Goal: Feedback & Contribution: Leave review/rating

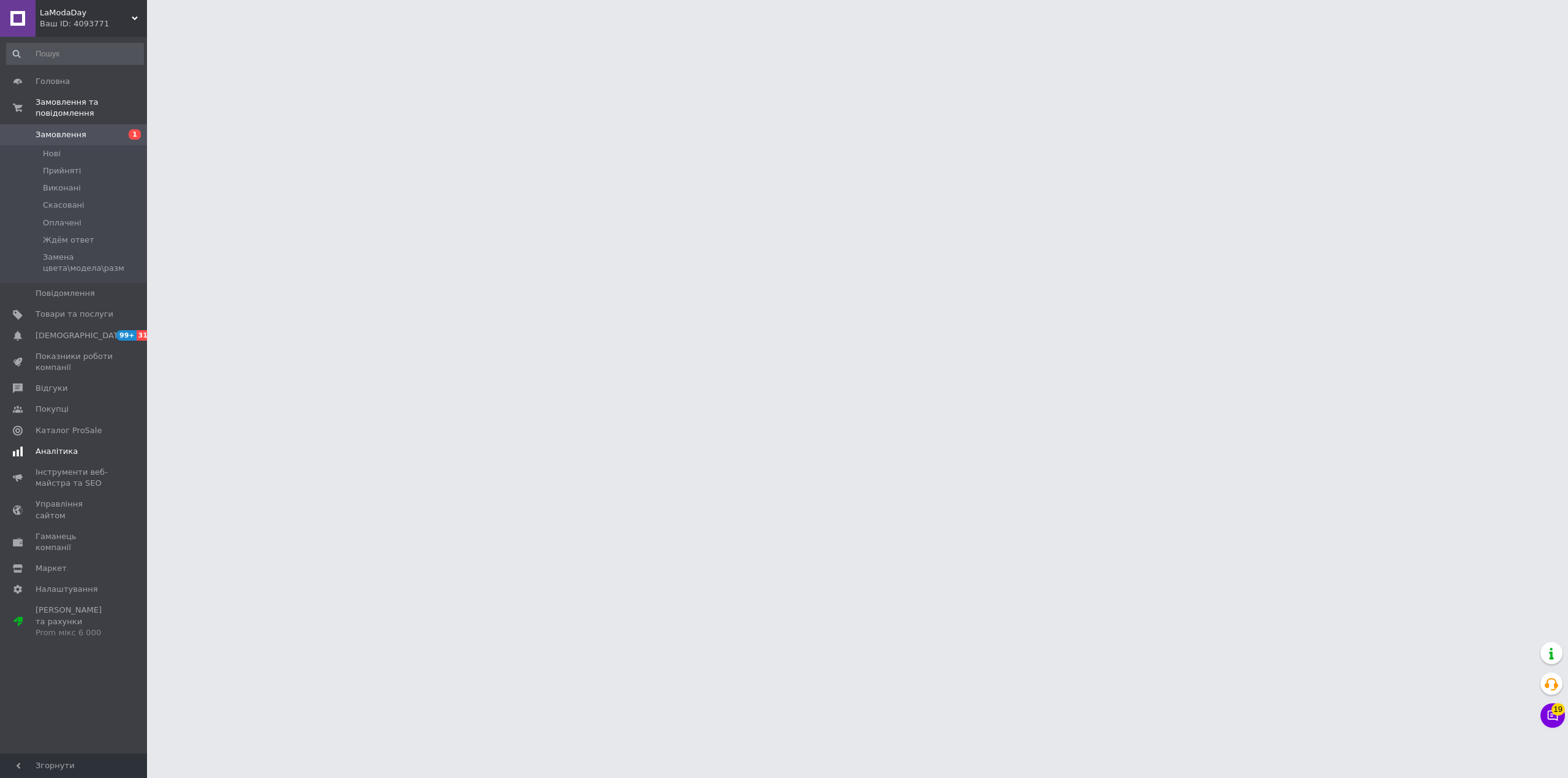
click at [67, 383] on span "Відгуки" at bounding box center [74, 388] width 78 height 11
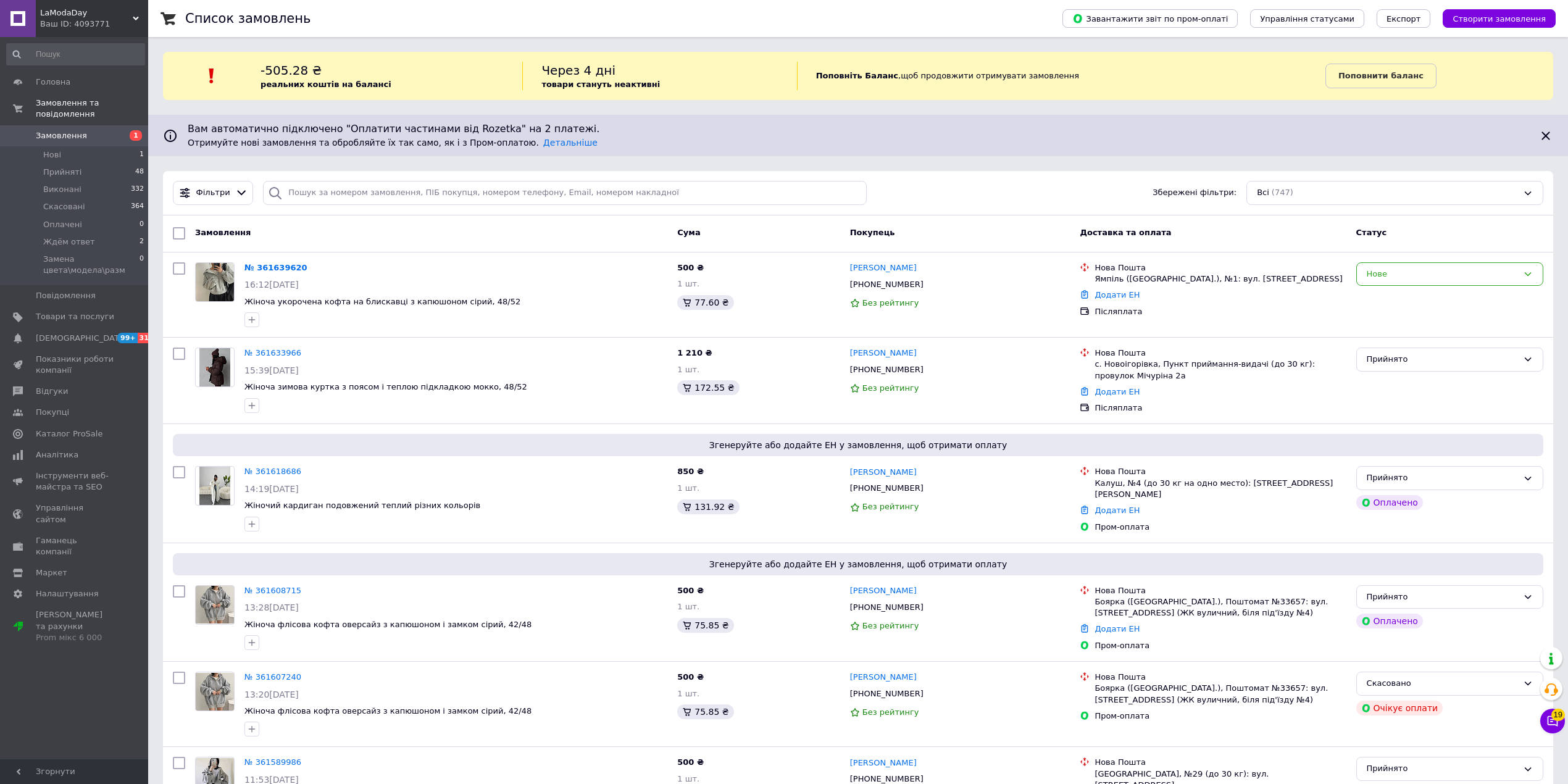
click at [376, 121] on div "Вам автоматично підключено "Оплатити частинами від Rozetka" на 2 платежі. Отрим…" at bounding box center [858, 136] width 1420 height 41
click at [423, 209] on div "Фільтри Збережені фільтри: Всі (747)" at bounding box center [858, 193] width 1391 height 44
click at [434, 191] on input "search" at bounding box center [564, 193] width 604 height 24
paste input "361298001"
type input "361298001"
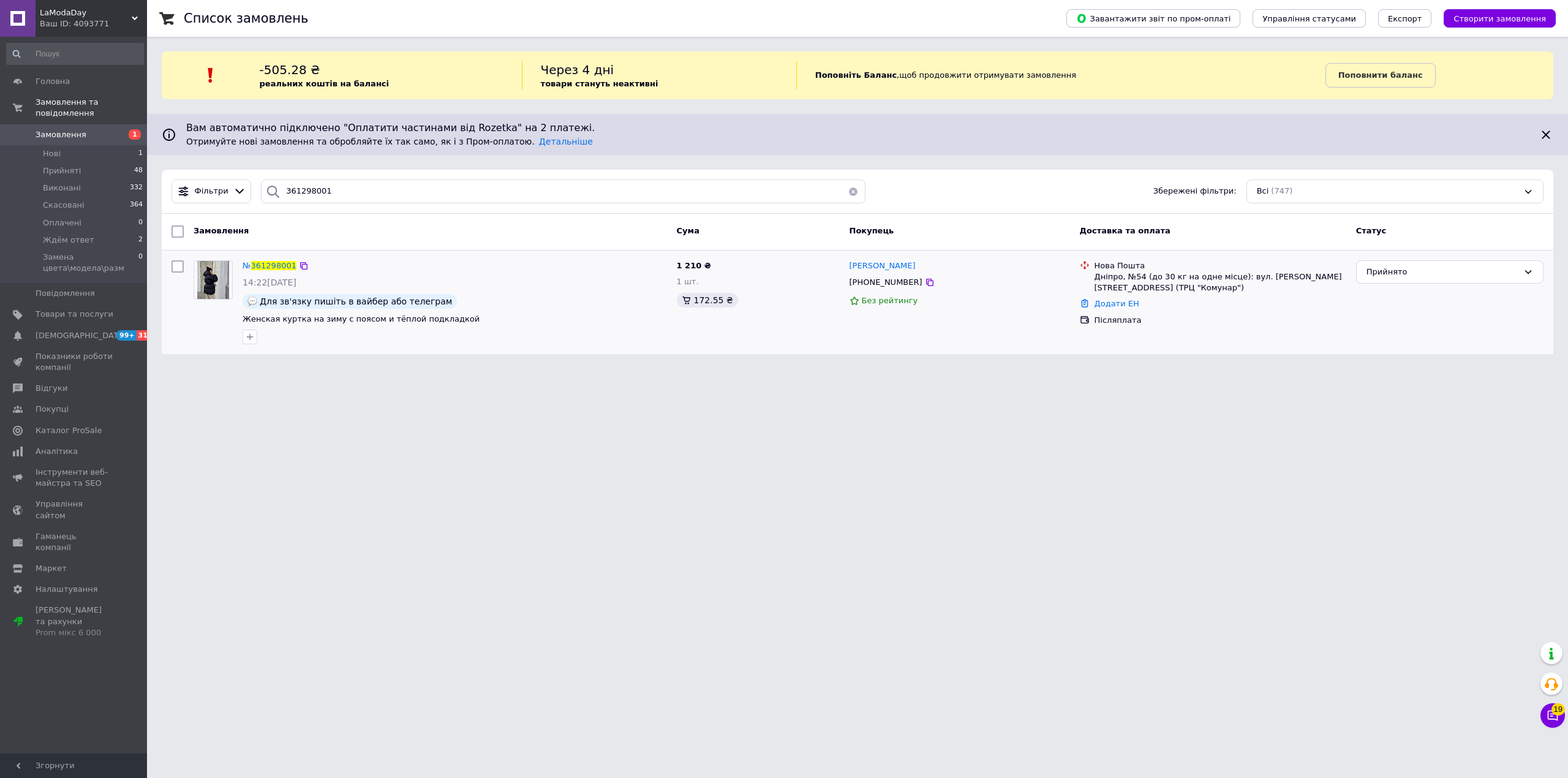
click at [292, 265] on div "№ 361298001" at bounding box center [270, 266] width 57 height 14
click at [279, 264] on span "361298001" at bounding box center [274, 265] width 45 height 9
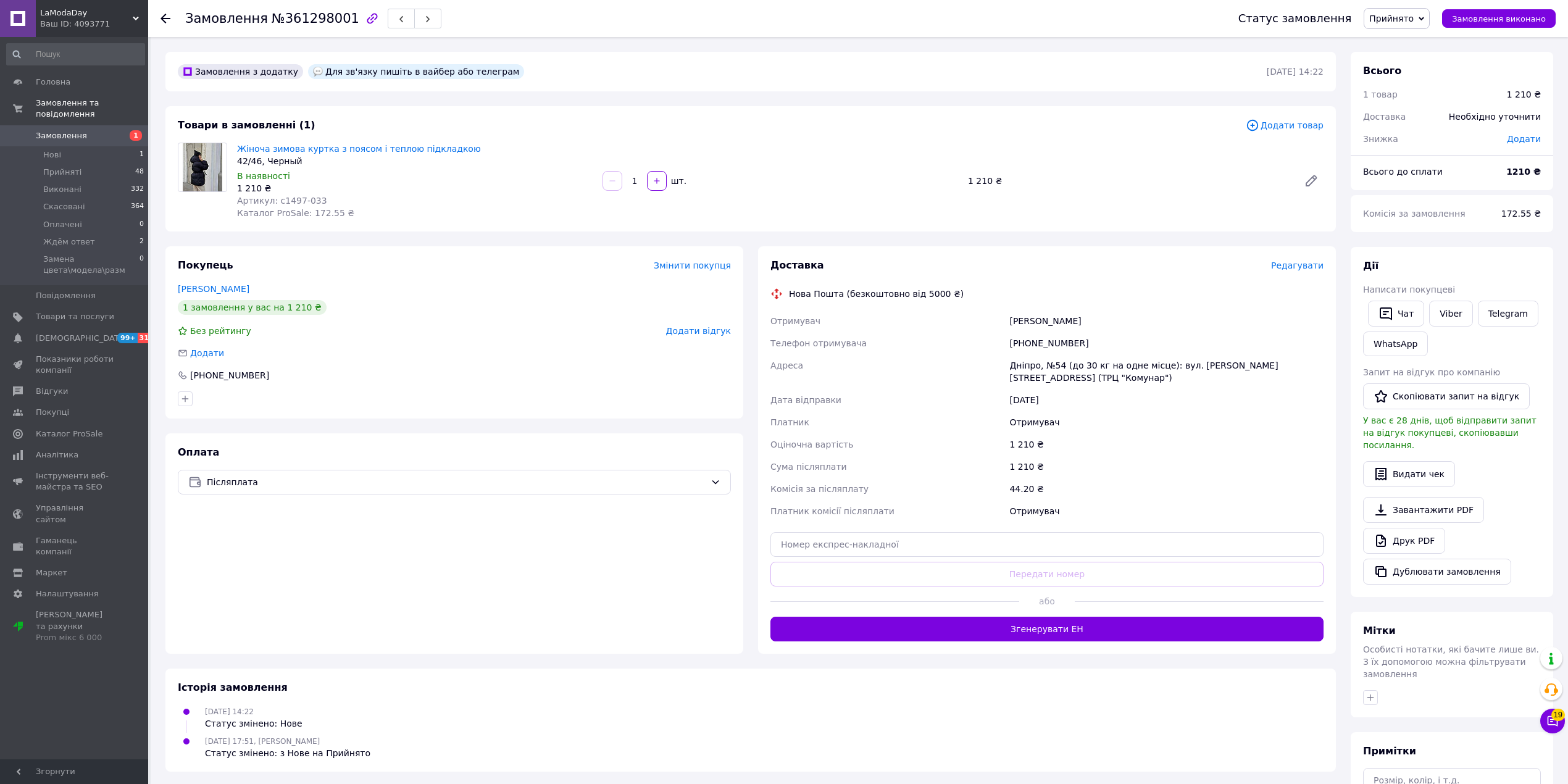
click at [709, 329] on span "Додати відгук" at bounding box center [698, 331] width 65 height 10
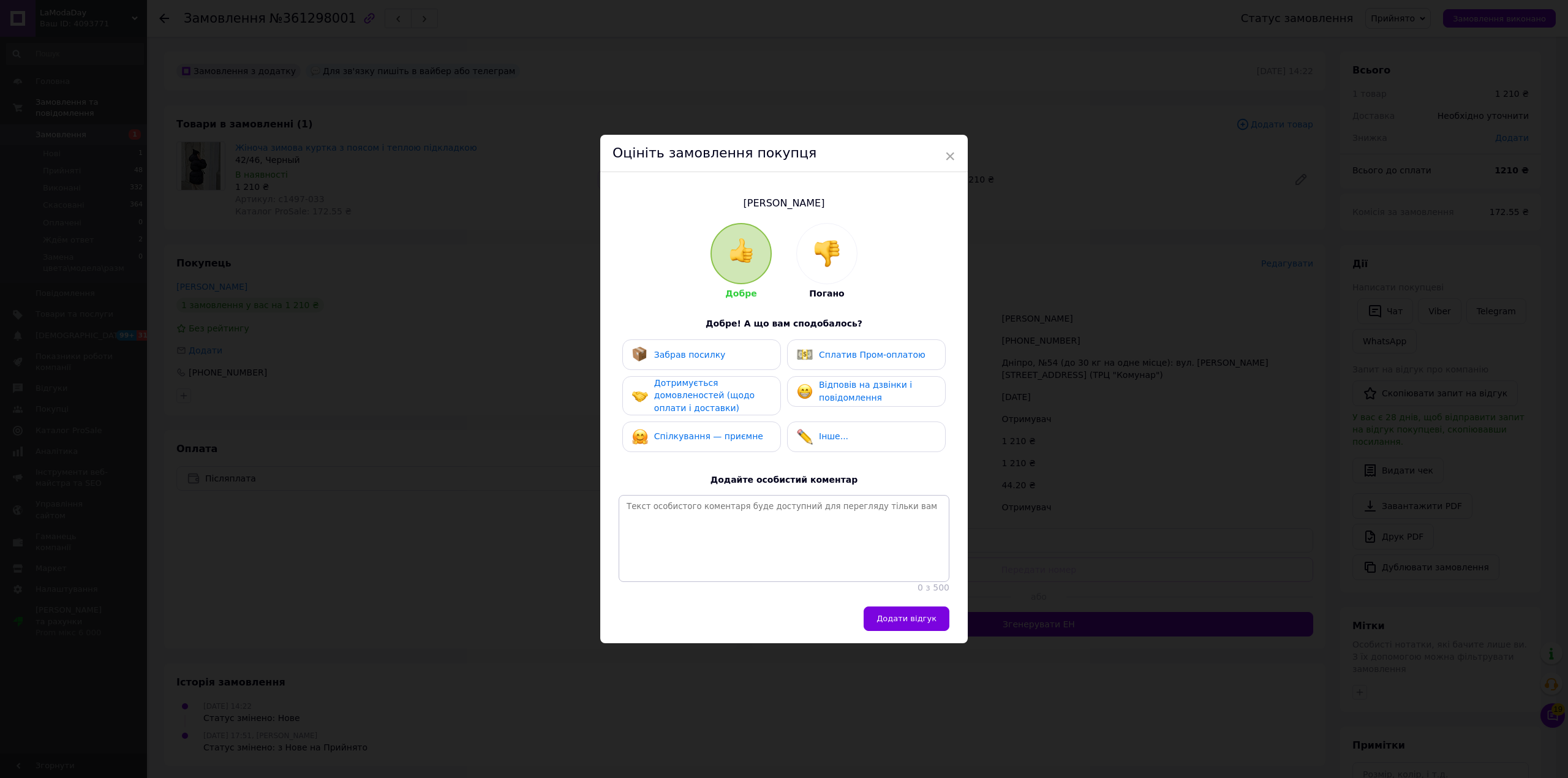
click at [840, 269] on div at bounding box center [826, 253] width 60 height 60
click at [836, 395] on div "Не відповів на дзвінки і повідомлення" at bounding box center [866, 391] width 158 height 30
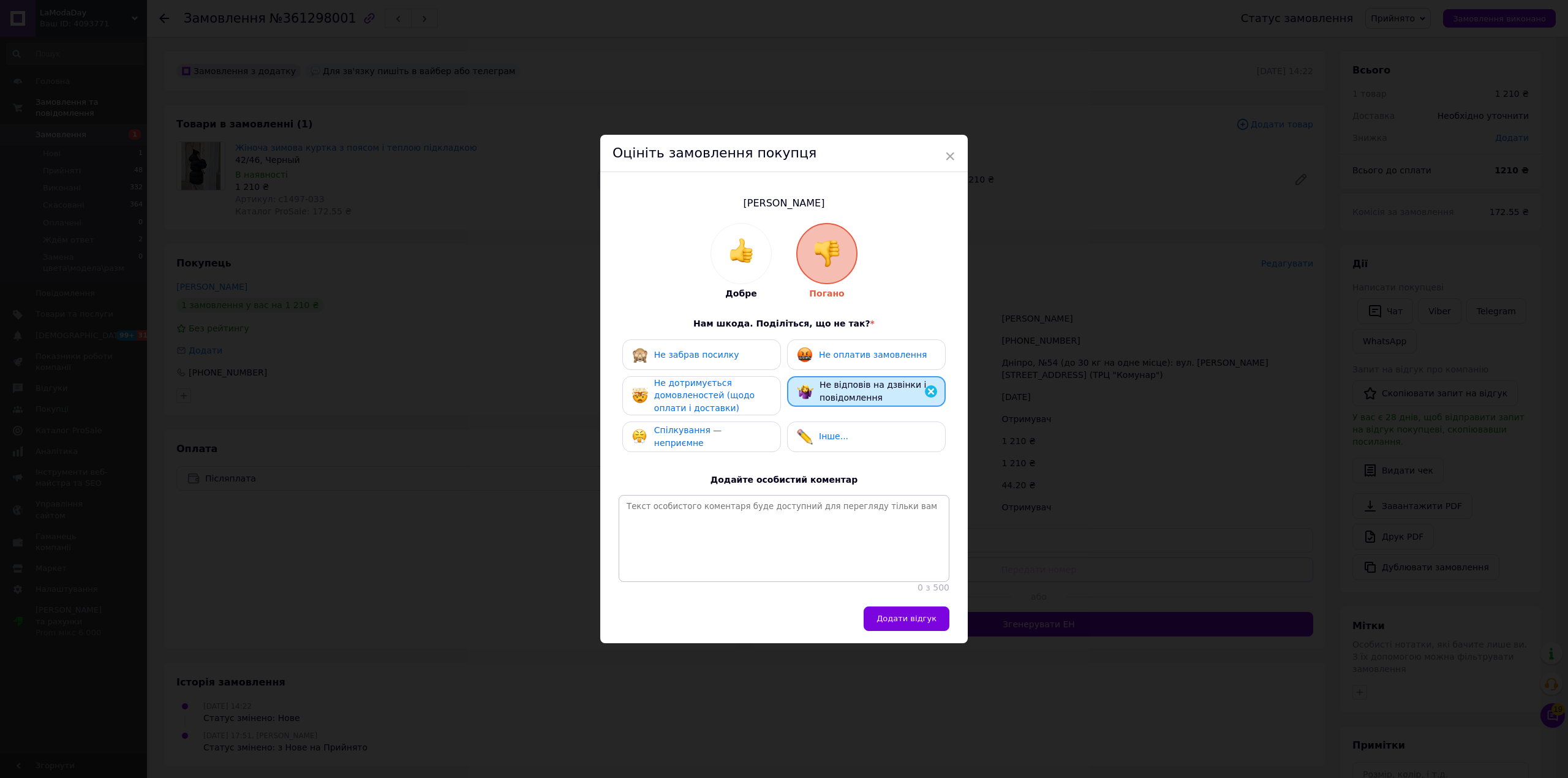
click at [856, 350] on span "Не оплатив замовлення" at bounding box center [872, 355] width 107 height 10
click at [902, 623] on span "Додати відгук" at bounding box center [906, 618] width 60 height 9
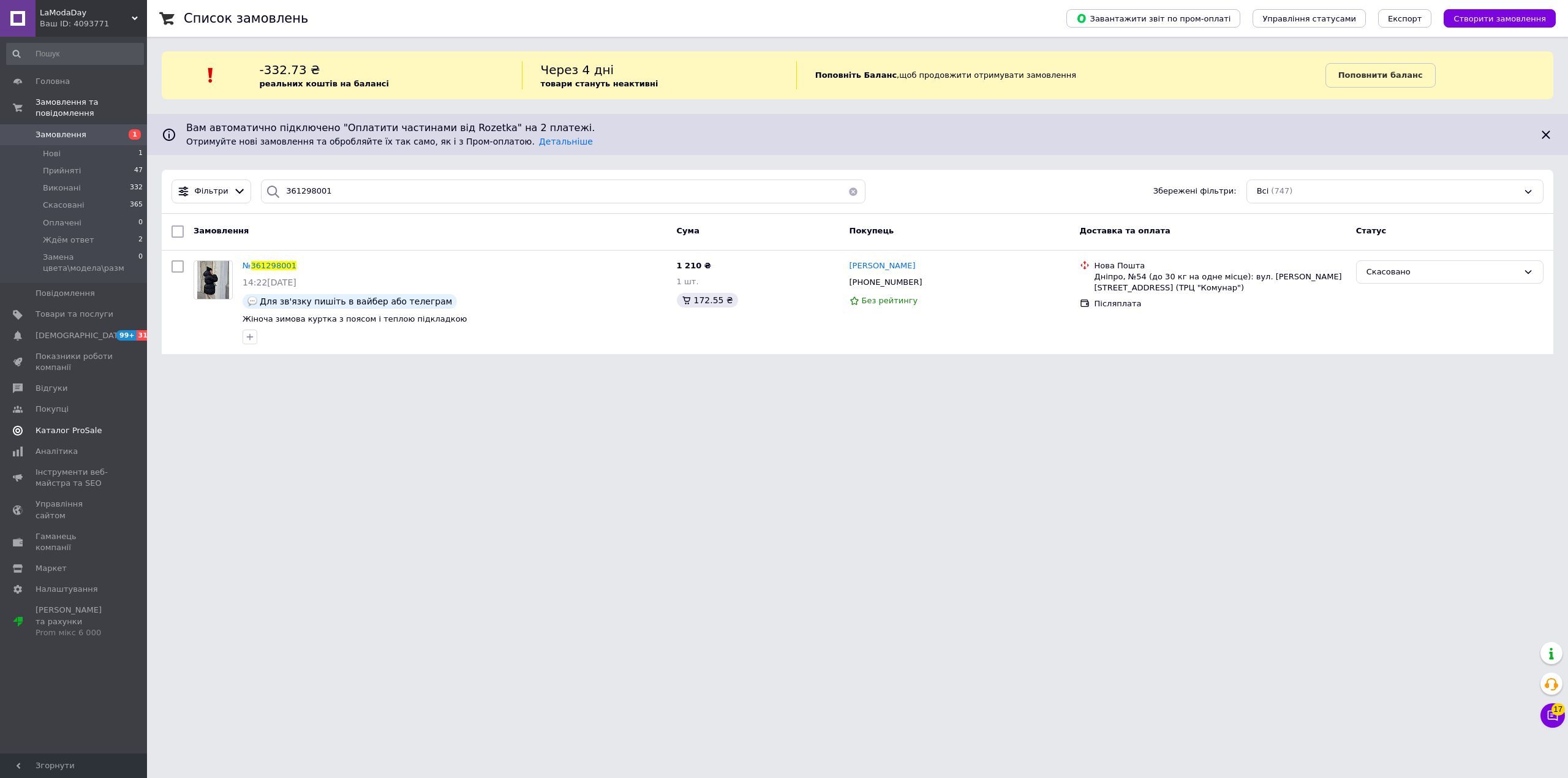
click at [97, 425] on span "Каталог ProSale" at bounding box center [74, 430] width 78 height 11
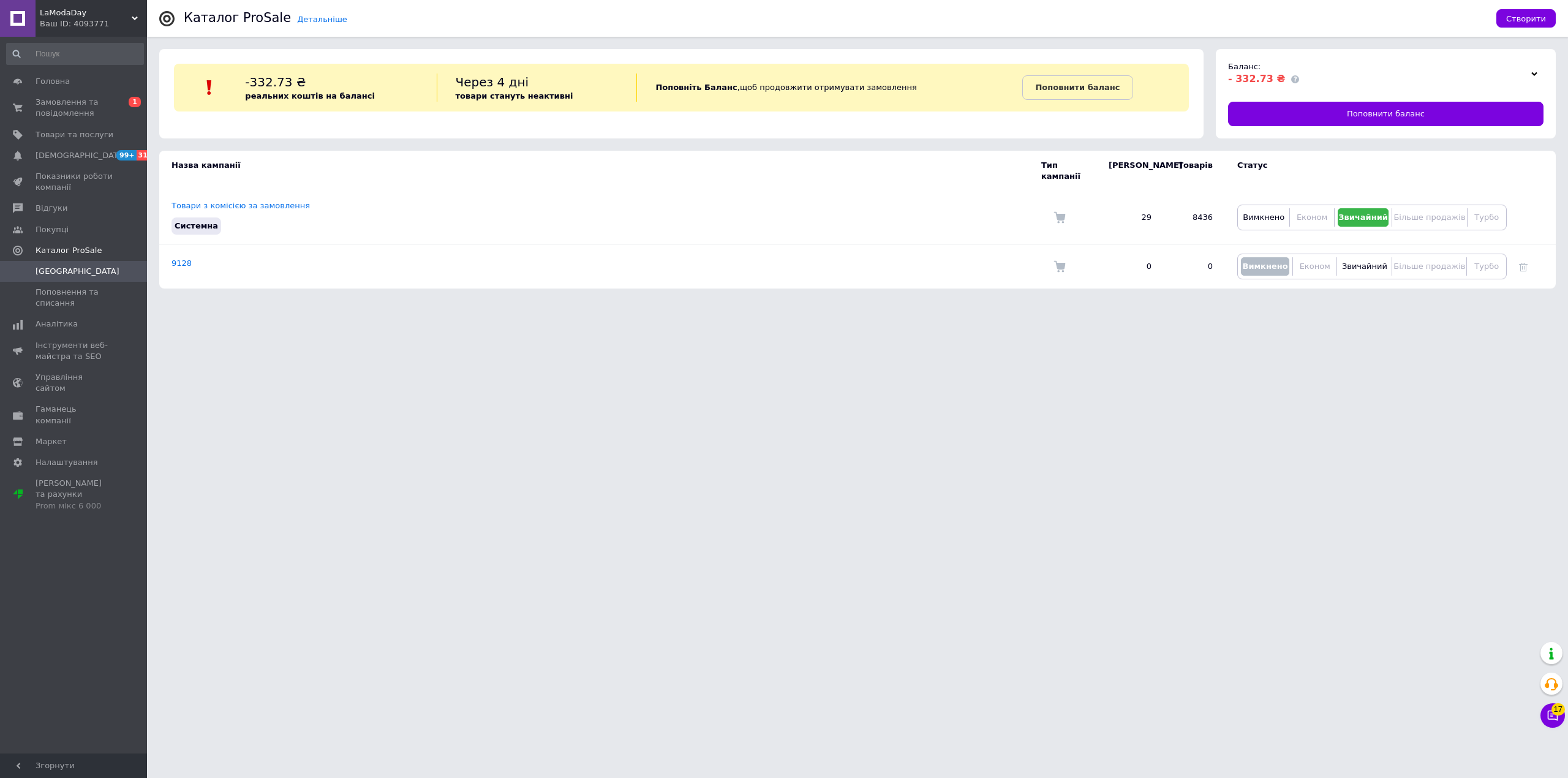
click at [1524, 69] on div "Баланс: - 332.73 ₴" at bounding box center [1377, 74] width 297 height 25
click at [1534, 69] on div at bounding box center [1534, 73] width 19 height 18
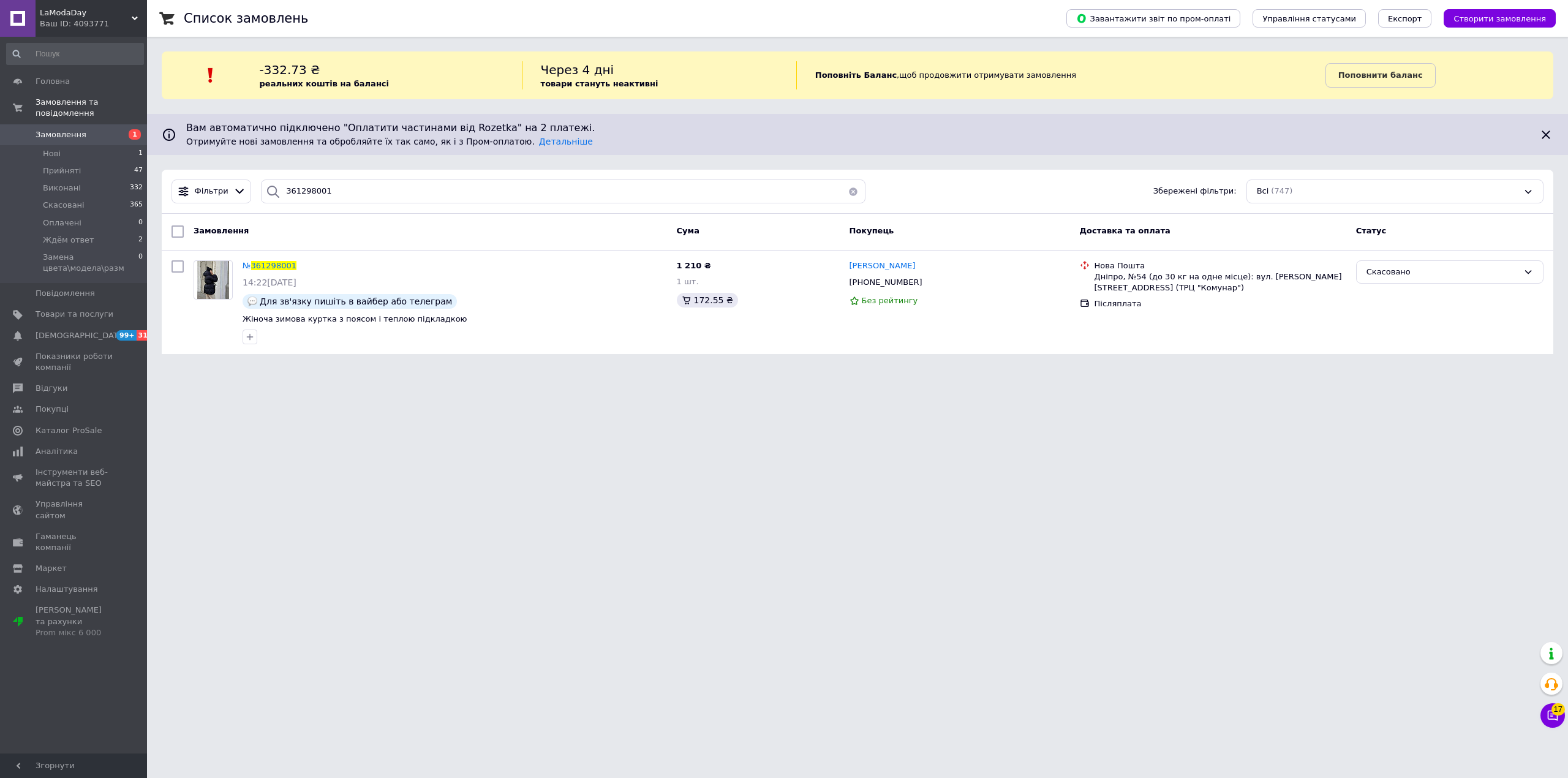
click at [368, 211] on div "Фільтри 361298001 Збережені фільтри: Всі (747)" at bounding box center [857, 192] width 1391 height 44
click at [380, 197] on input "361298001" at bounding box center [563, 192] width 605 height 23
paste input "349446"
type input "361349446"
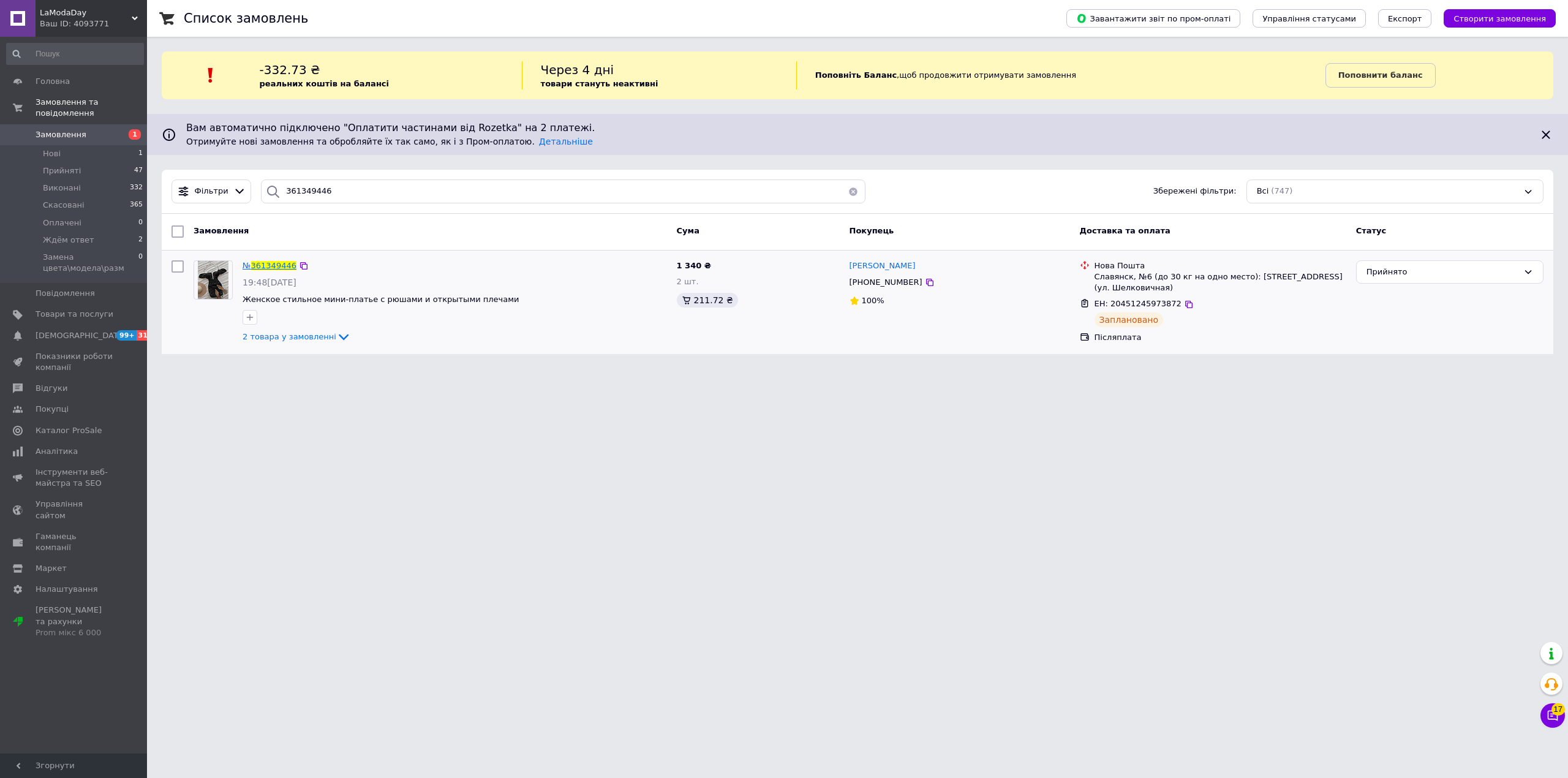
click at [281, 267] on span "361349446" at bounding box center [274, 265] width 45 height 9
